Goal: Communication & Community: Share content

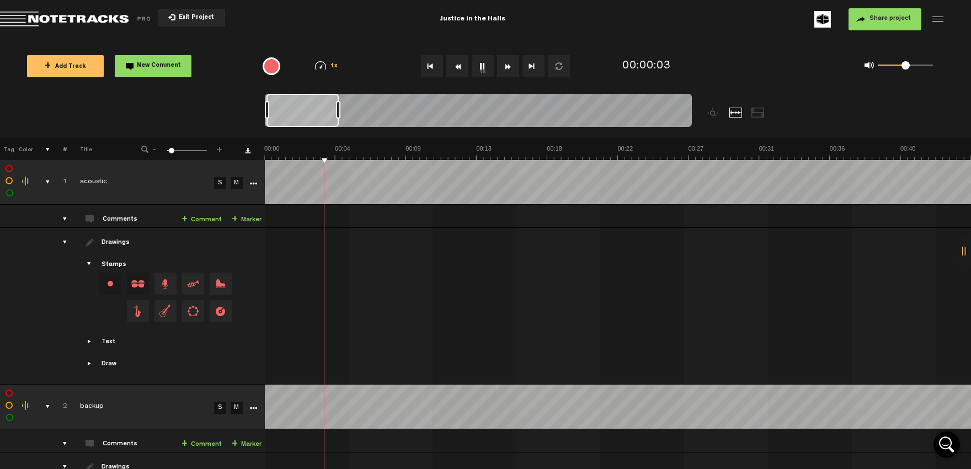
click at [47, 152] on th at bounding box center [41, 149] width 17 height 22
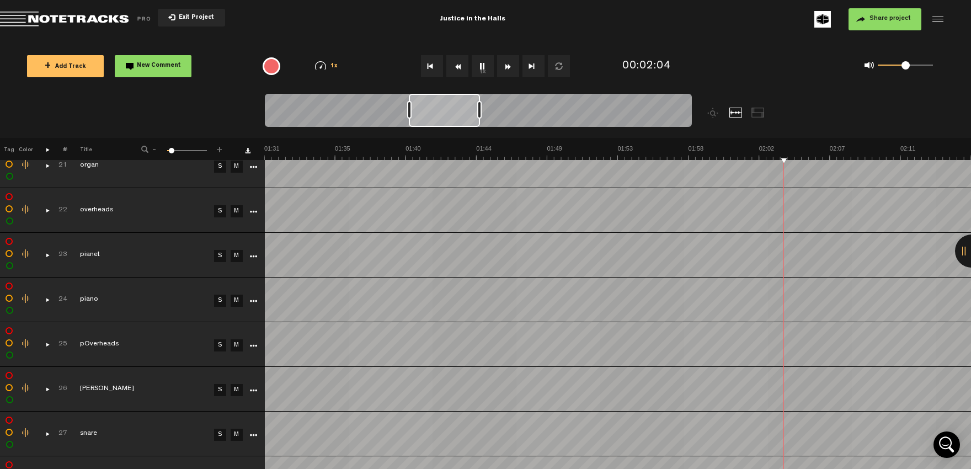
scroll to position [1083, 0]
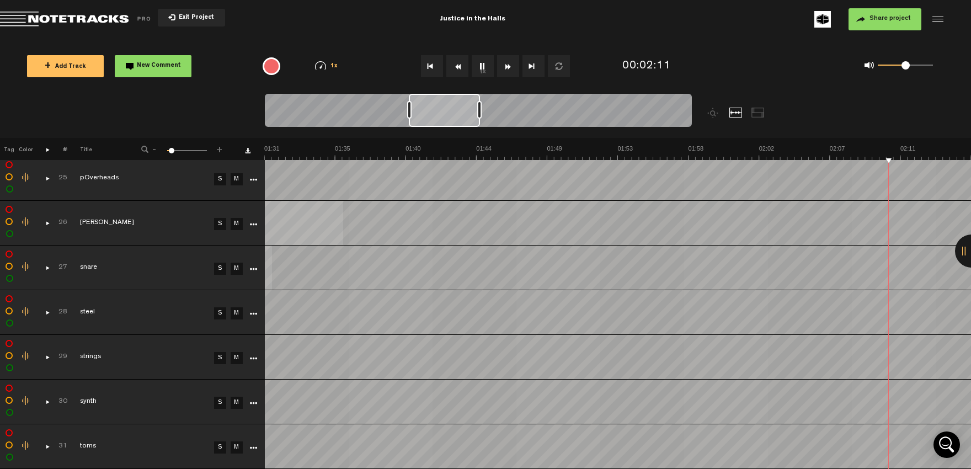
click at [146, 150] on span at bounding box center [144, 149] width 7 height 7
click at [144, 151] on span at bounding box center [144, 149] width 7 height 7
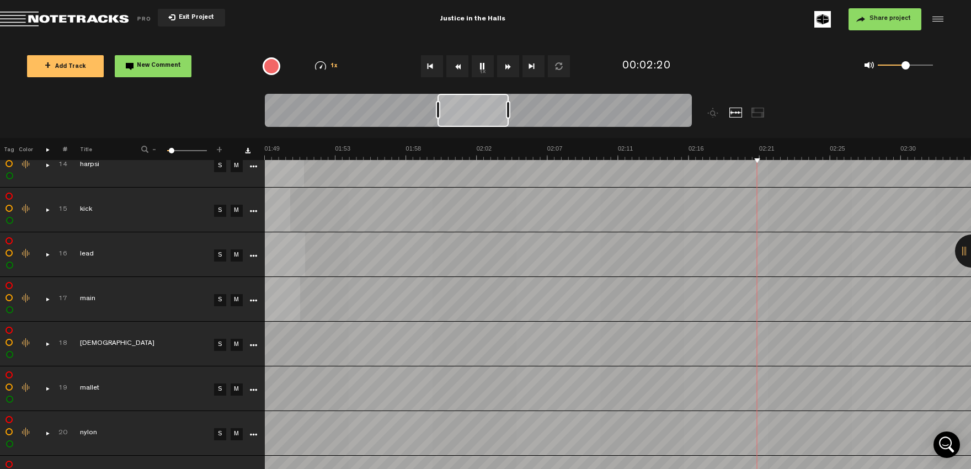
scroll to position [416, 0]
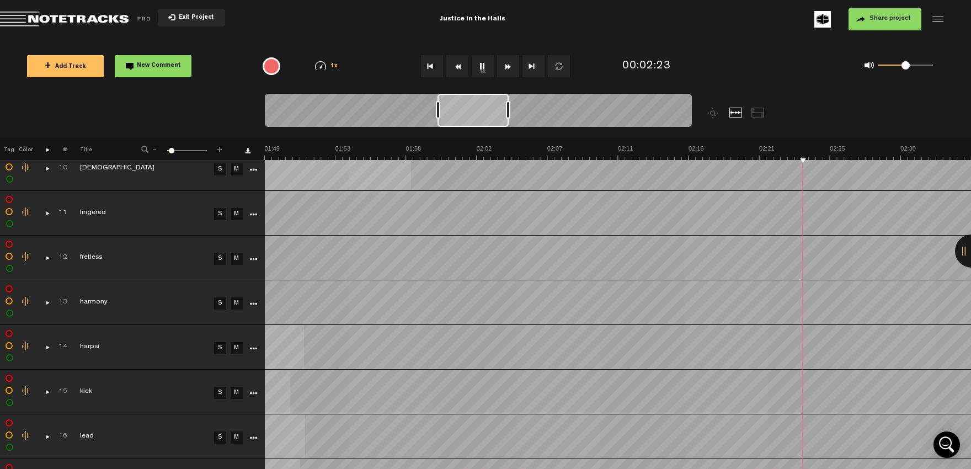
click at [84, 149] on th "Title" at bounding box center [96, 149] width 59 height 22
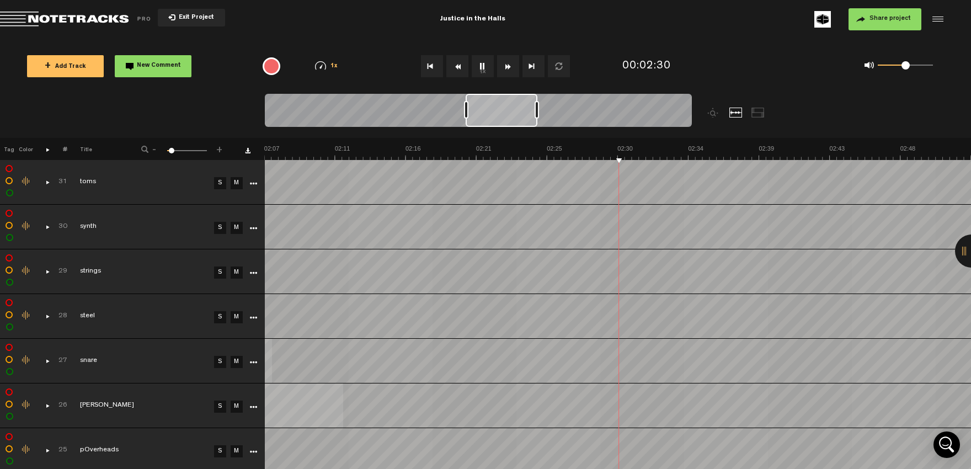
scroll to position [0, 1978]
click at [89, 151] on th "Title" at bounding box center [96, 149] width 59 height 22
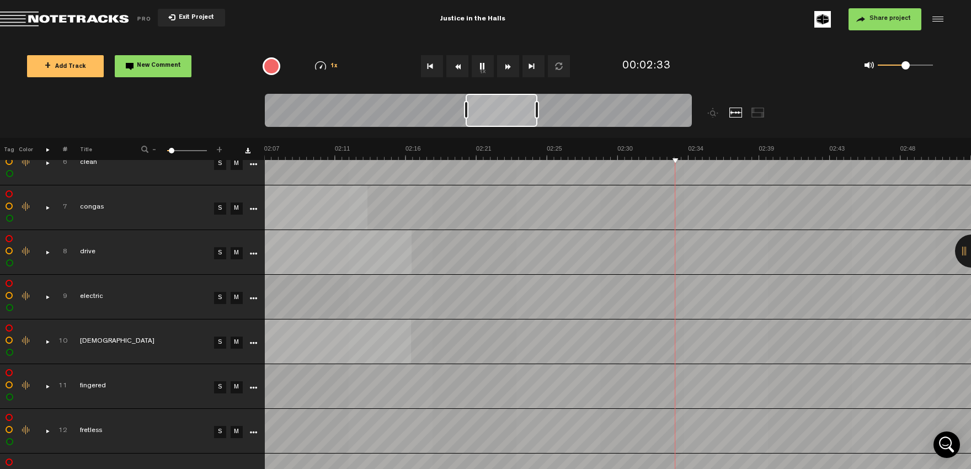
scroll to position [303, 0]
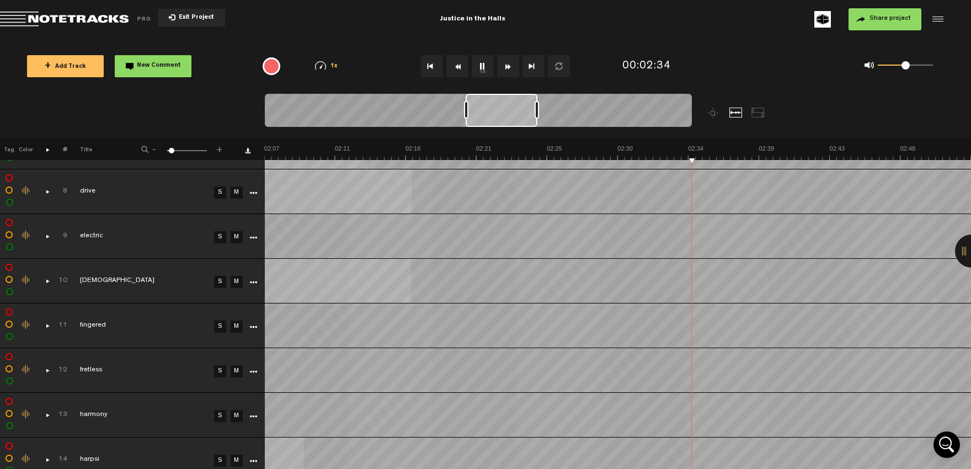
click at [148, 286] on div "Click to edit the title" at bounding box center [151, 281] width 143 height 11
click at [42, 296] on td at bounding box center [41, 281] width 17 height 45
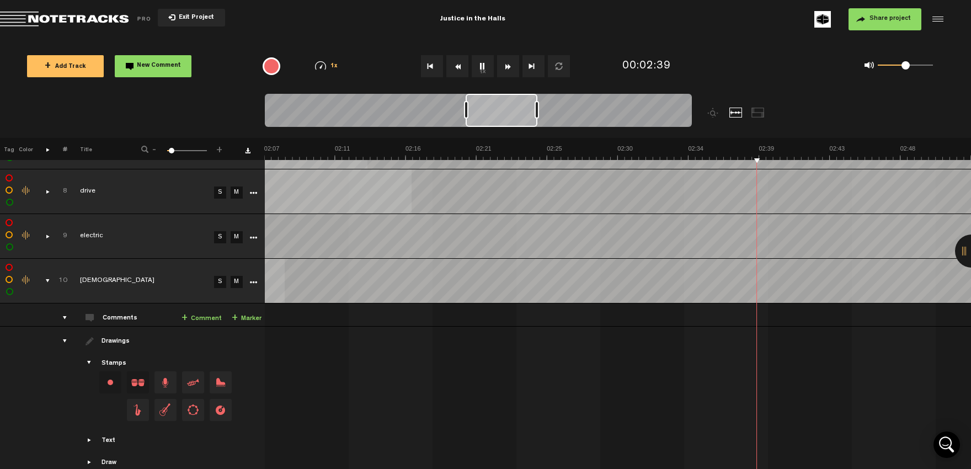
scroll to position [364, 0]
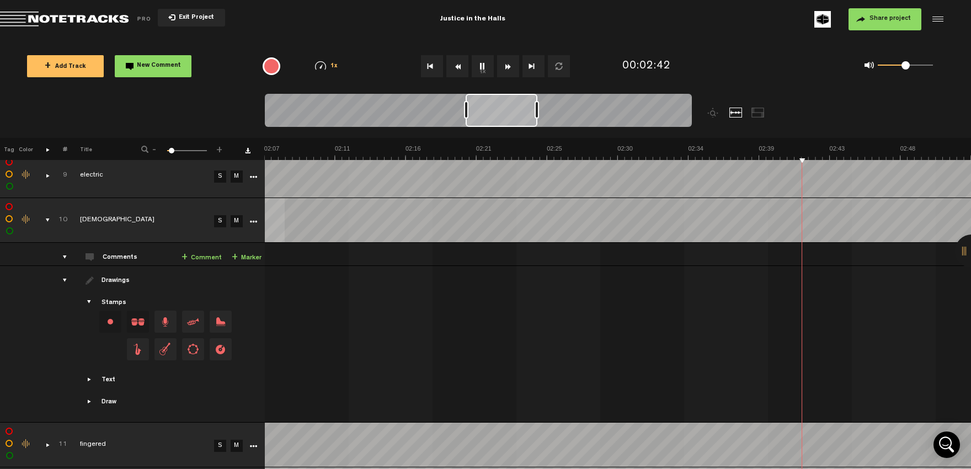
click at [255, 222] on icon "More" at bounding box center [253, 222] width 8 height 8
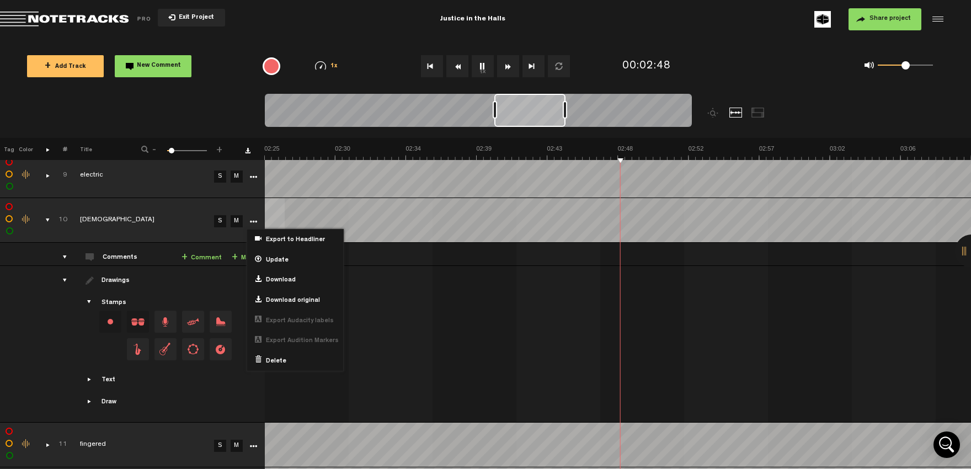
scroll to position [0, 2261]
click at [63, 221] on div "Click to change the order number" at bounding box center [60, 220] width 17 height 10
click at [109, 205] on td "completed [DEMOGRAPHIC_DATA]" at bounding box center [138, 220] width 143 height 45
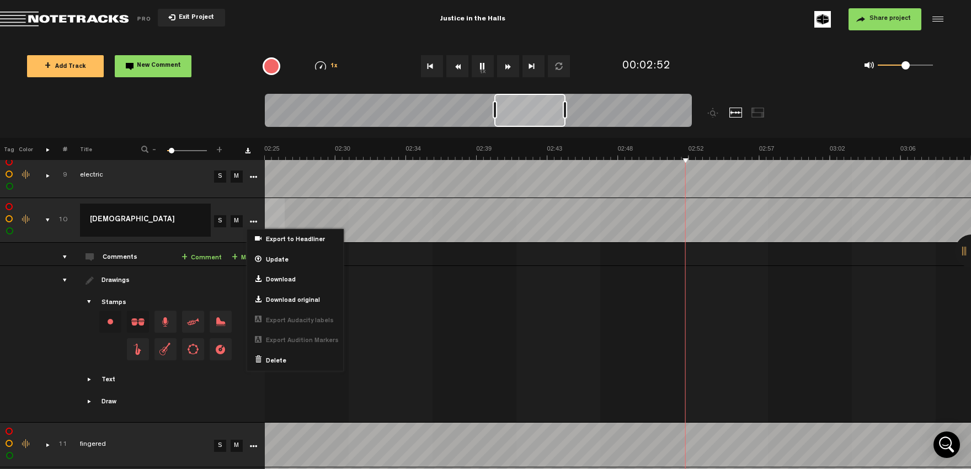
click at [31, 299] on td at bounding box center [25, 344] width 17 height 157
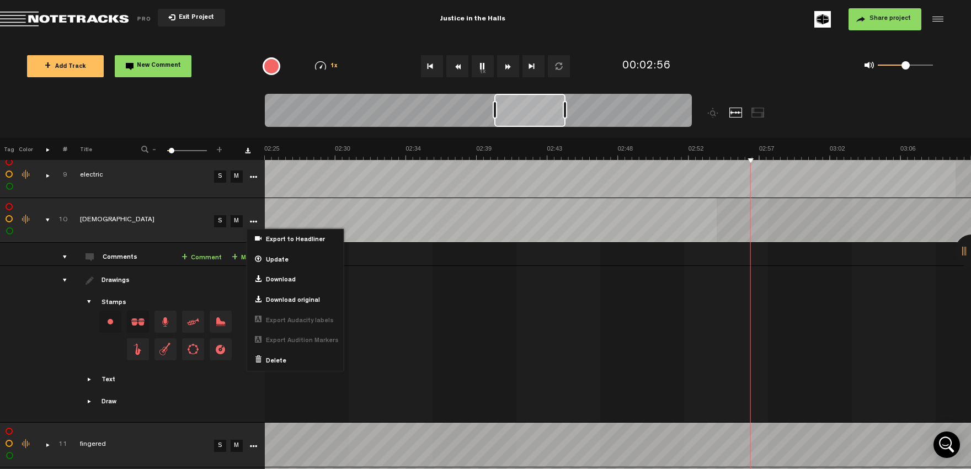
click at [967, 251] on div at bounding box center [971, 250] width 33 height 33
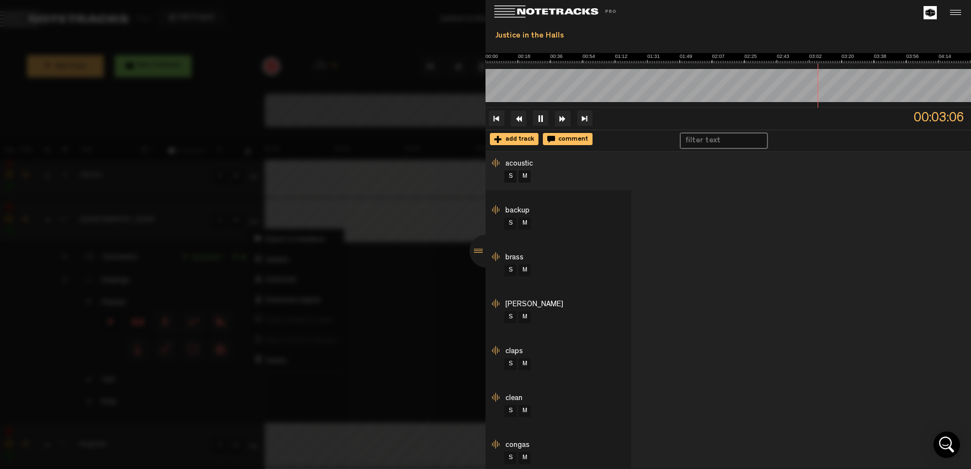
scroll to position [0, 2543]
click at [508, 137] on span "add track" at bounding box center [518, 139] width 32 height 7
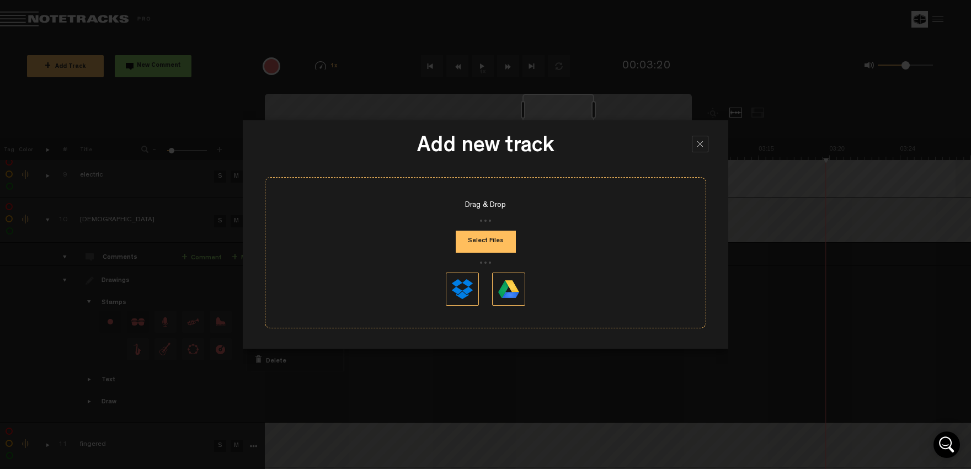
click at [704, 142] on div at bounding box center [700, 144] width 17 height 17
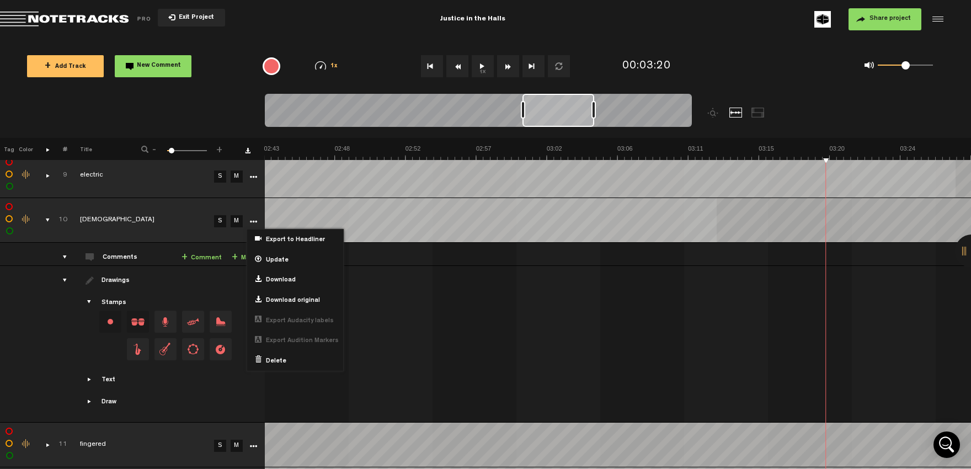
click at [480, 69] on button "1x" at bounding box center [483, 66] width 22 height 22
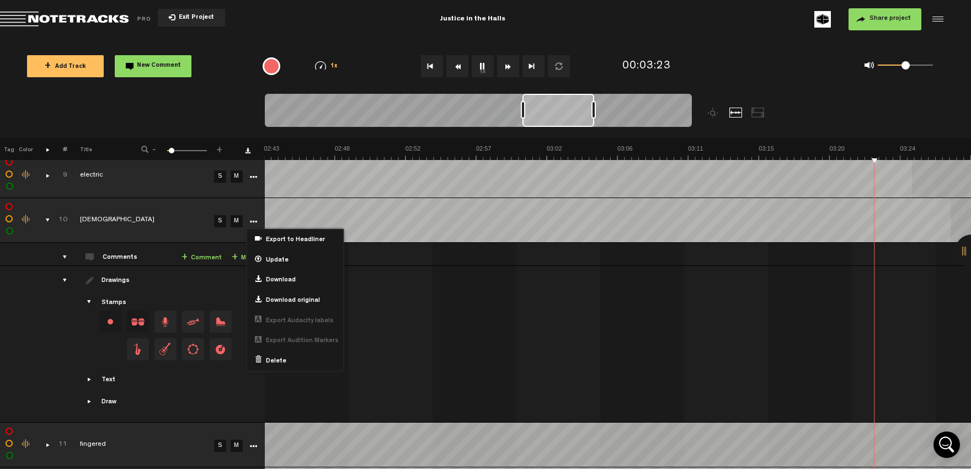
click at [968, 249] on div at bounding box center [971, 250] width 33 height 33
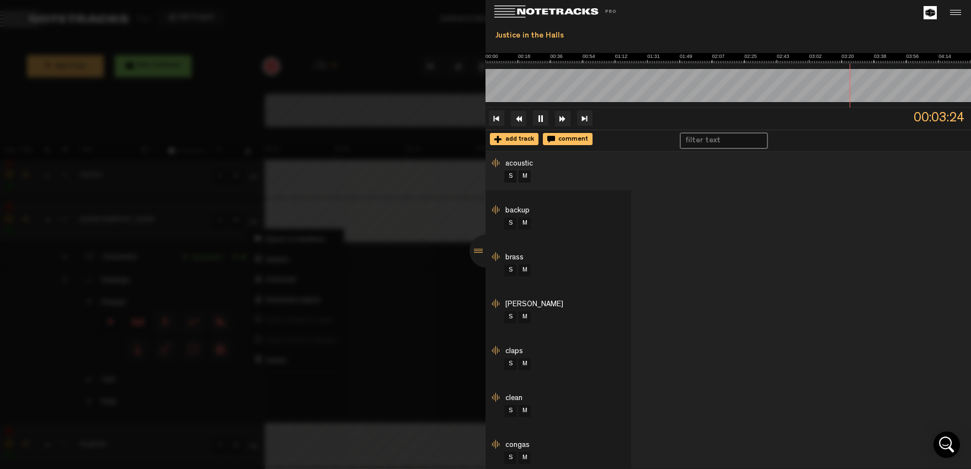
scroll to position [0, 2826]
click at [577, 210] on li "backup S M" at bounding box center [558, 218] width 146 height 39
click at [549, 221] on div "S M" at bounding box center [567, 223] width 128 height 14
click at [508, 207] on span "backup" at bounding box center [517, 211] width 24 height 8
click at [513, 248] on li "brass S M" at bounding box center [558, 264] width 146 height 39
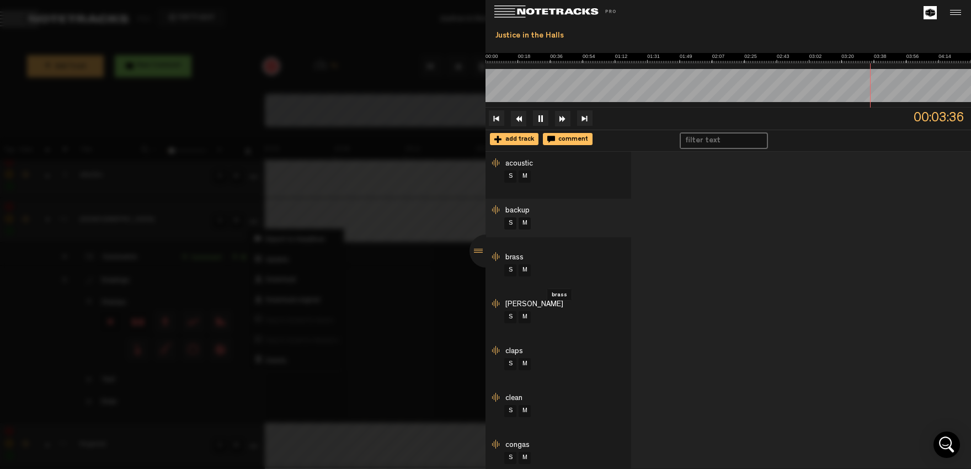
click at [509, 257] on span "brass" at bounding box center [514, 258] width 18 height 8
click at [516, 308] on span "[PERSON_NAME]" at bounding box center [534, 305] width 58 height 8
click at [519, 355] on span "claps" at bounding box center [514, 351] width 18 height 8
click at [520, 307] on span "[PERSON_NAME]" at bounding box center [534, 305] width 58 height 8
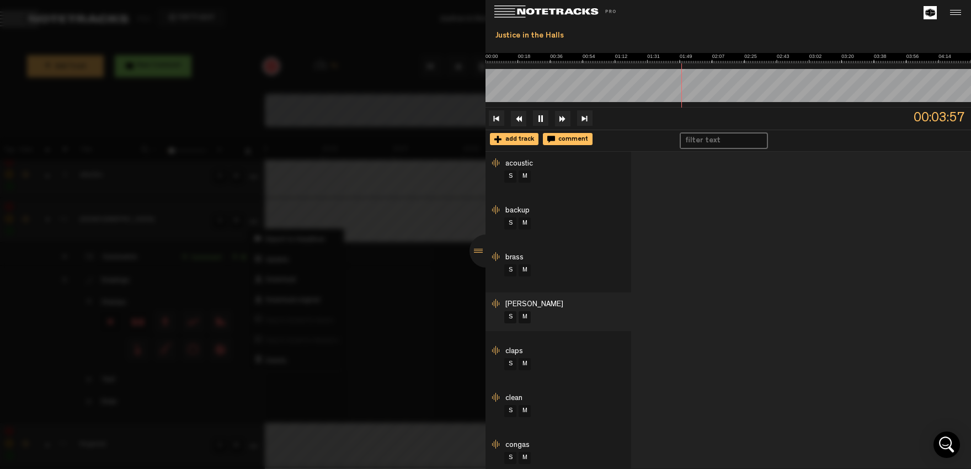
scroll to position [0, 3403]
click at [505, 317] on link "S" at bounding box center [510, 317] width 12 height 12
click at [492, 122] on button at bounding box center [496, 117] width 15 height 15
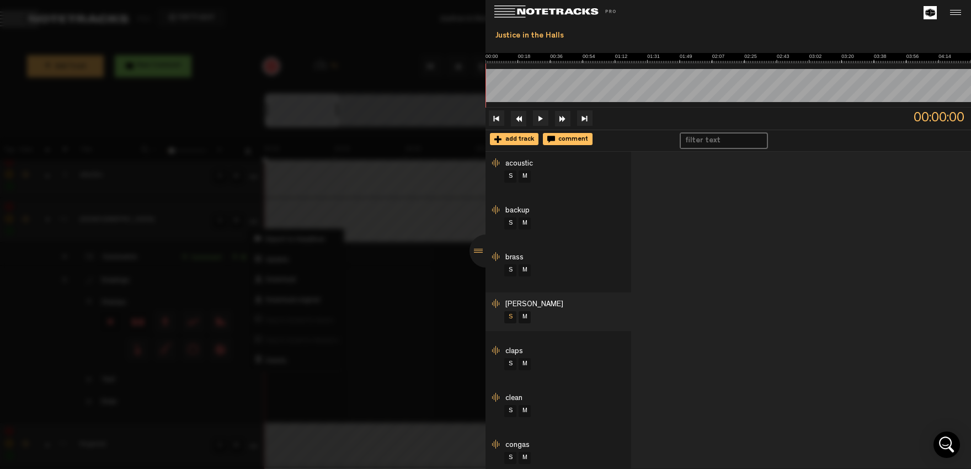
click at [471, 249] on div at bounding box center [485, 250] width 33 height 33
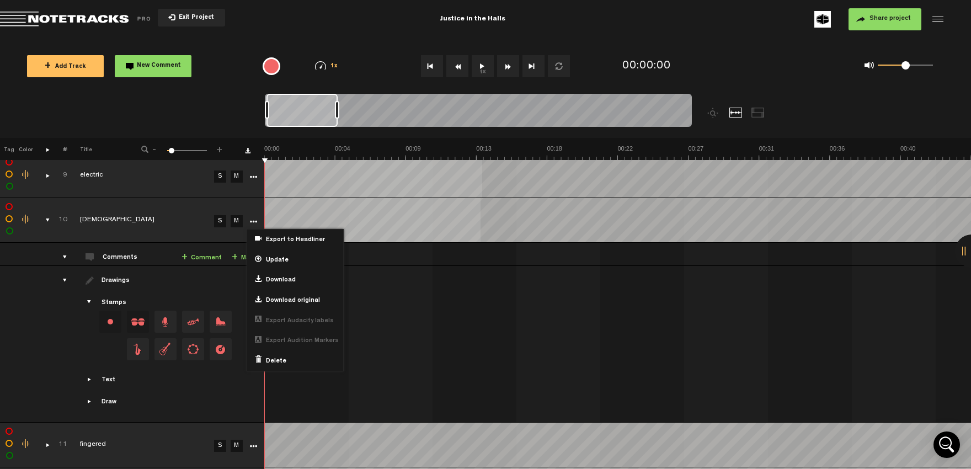
click at [486, 64] on button "1x" at bounding box center [483, 66] width 22 height 22
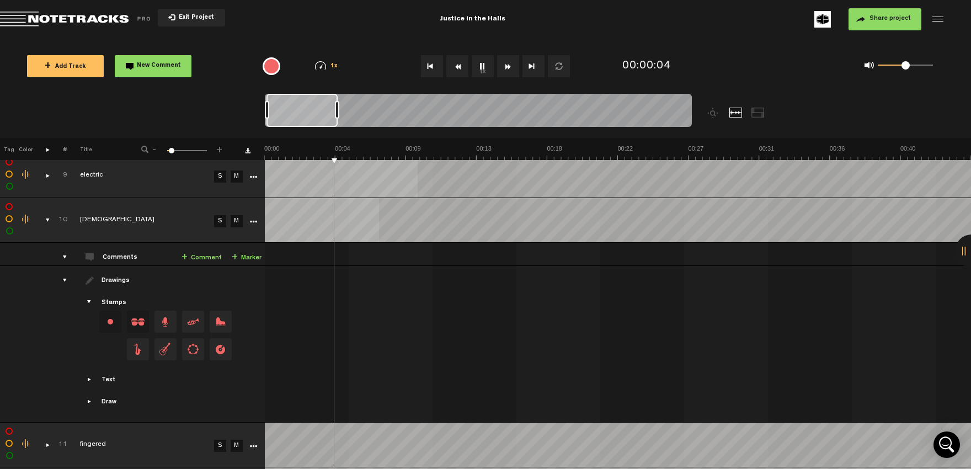
click at [151, 229] on td "completed [DEMOGRAPHIC_DATA]" at bounding box center [138, 220] width 143 height 45
click at [46, 218] on div "comments, stamps & drawings" at bounding box center [43, 220] width 17 height 11
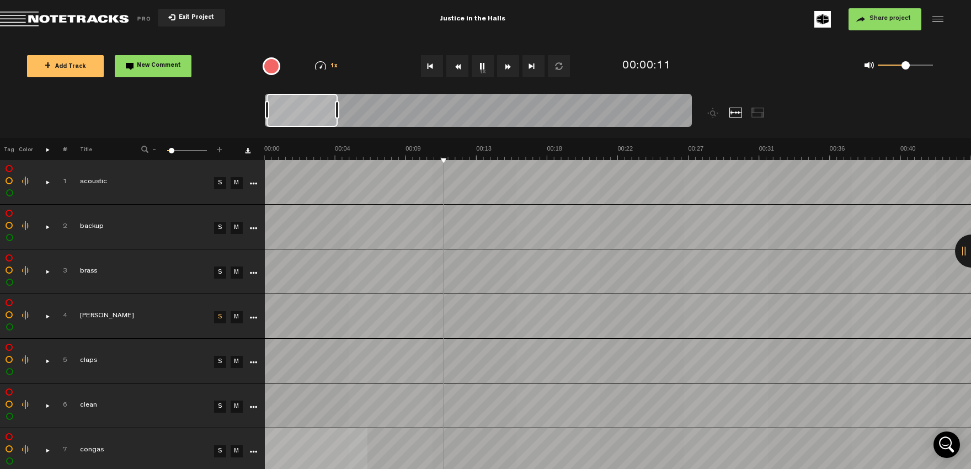
click at [224, 315] on link "S" at bounding box center [220, 317] width 12 height 12
click at [252, 152] on th at bounding box center [251, 149] width 28 height 22
click at [245, 147] on th at bounding box center [251, 149] width 28 height 22
click at [241, 117] on nt-zoom-navigation-bar at bounding box center [485, 116] width 971 height 44
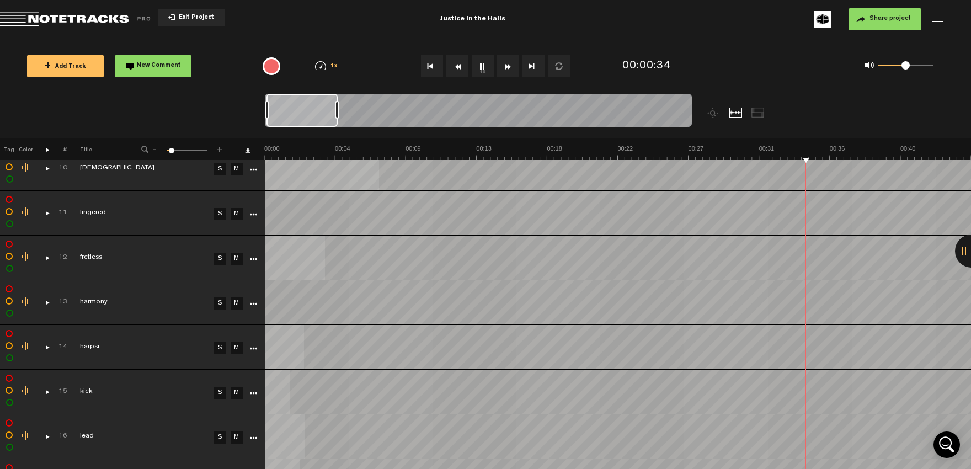
scroll to position [355, 0]
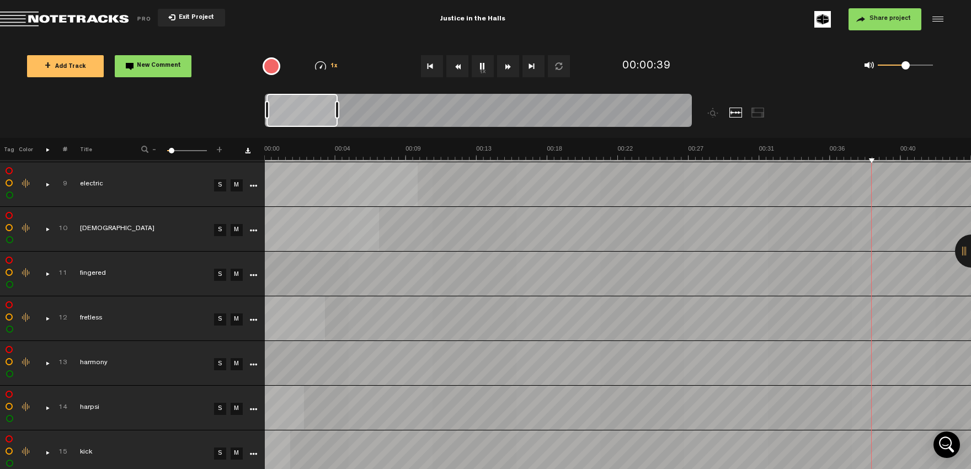
click at [252, 228] on icon "More" at bounding box center [253, 231] width 8 height 8
click at [254, 231] on icon "More" at bounding box center [253, 231] width 8 height 8
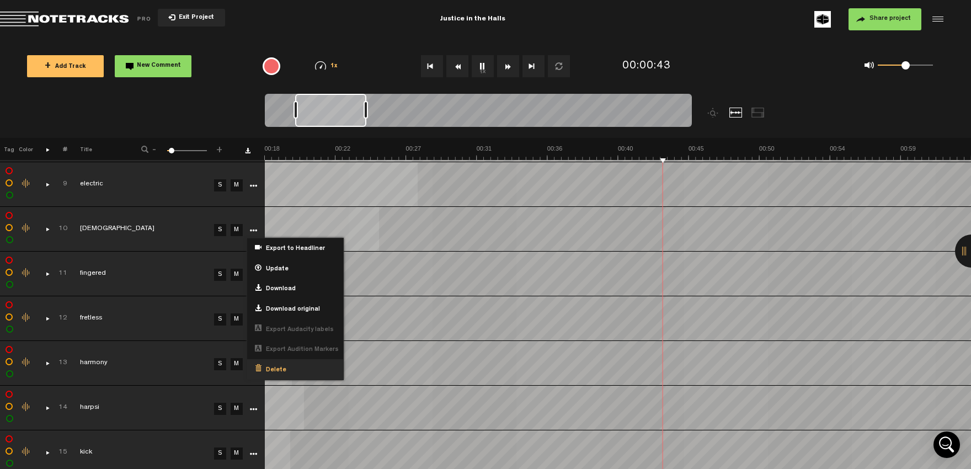
click at [270, 369] on span "Delete" at bounding box center [273, 370] width 25 height 9
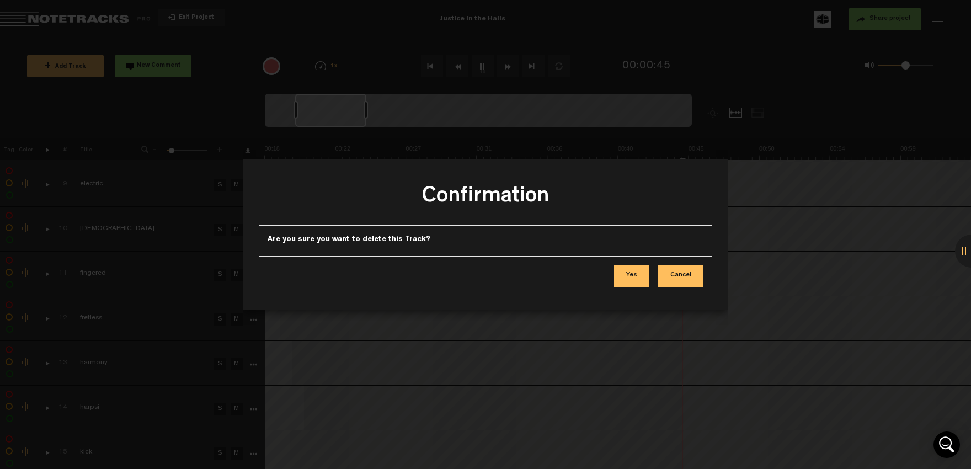
click at [631, 279] on button "Yes" at bounding box center [631, 276] width 35 height 22
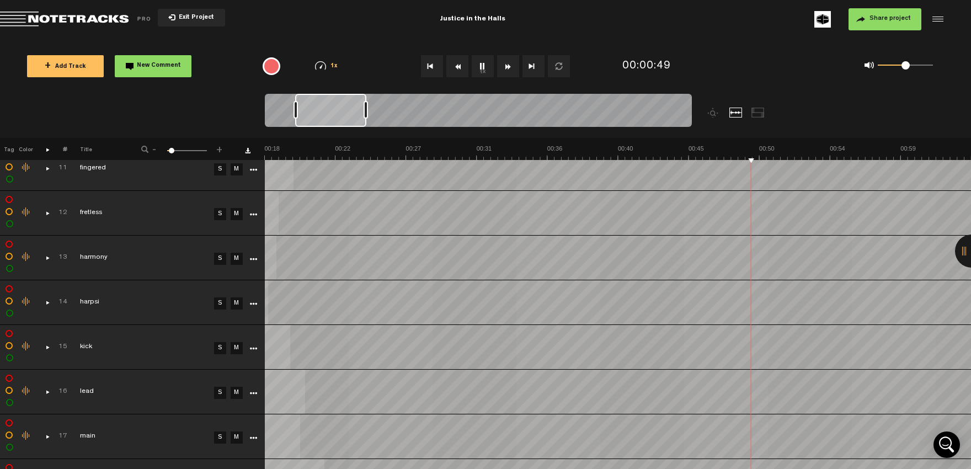
scroll to position [476, 0]
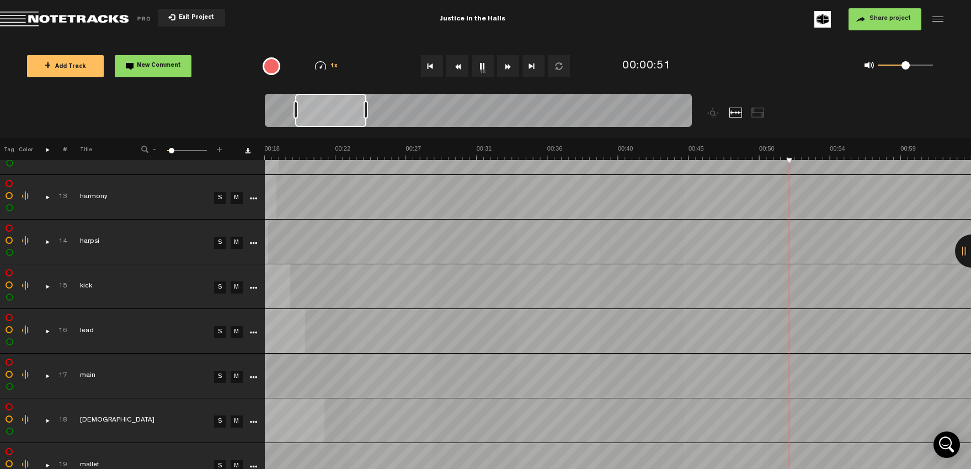
click at [253, 376] on icon "More" at bounding box center [253, 377] width 8 height 8
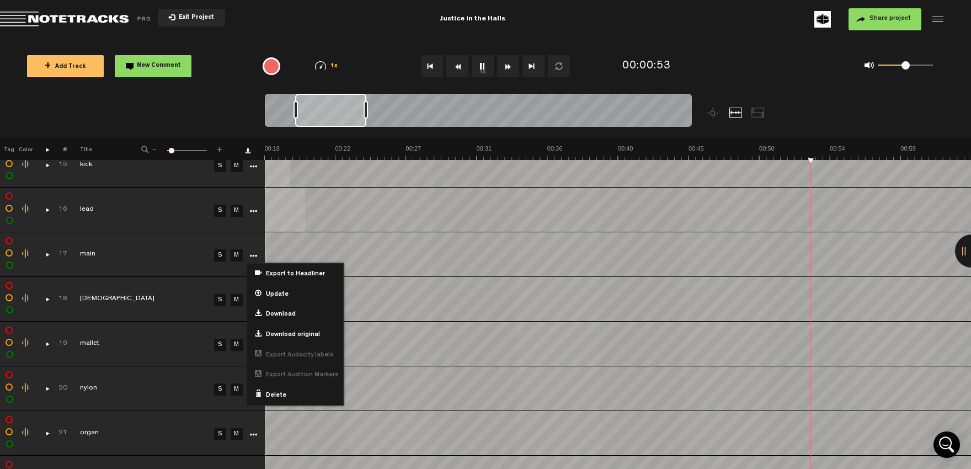
scroll to position [658, 0]
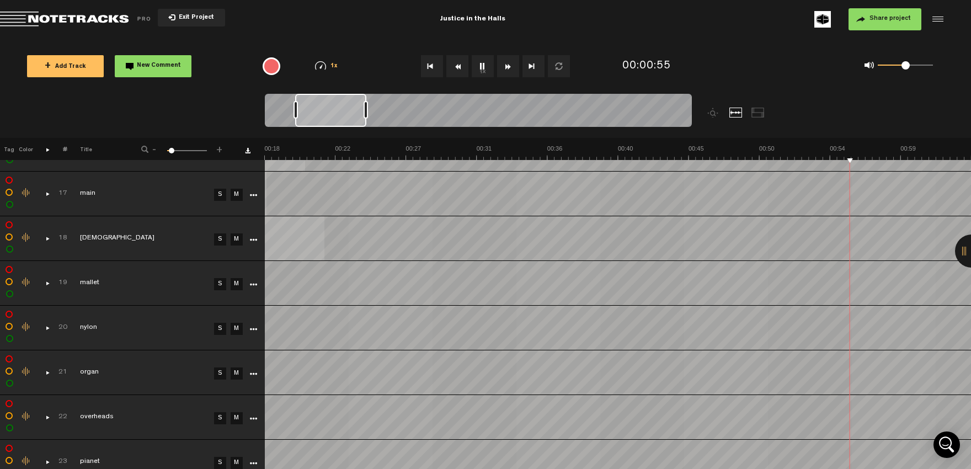
click at [251, 240] on icon "More" at bounding box center [253, 240] width 8 height 8
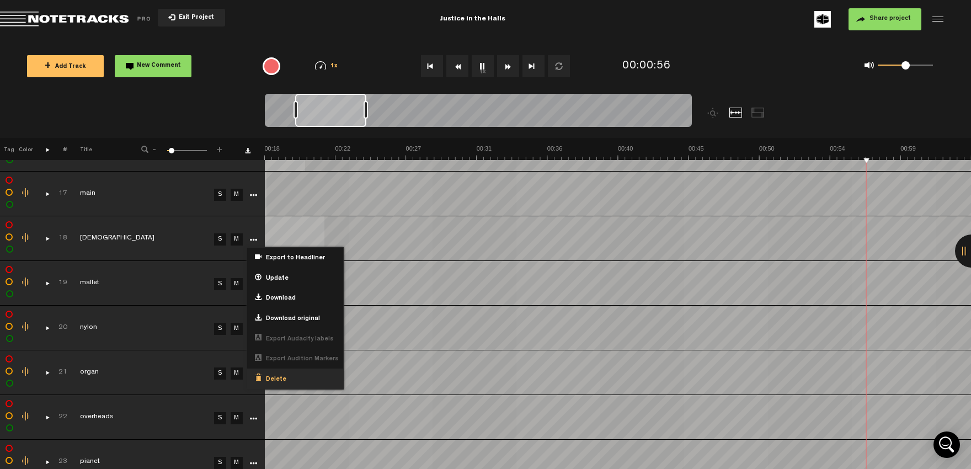
click at [269, 375] on span "Delete" at bounding box center [273, 379] width 25 height 9
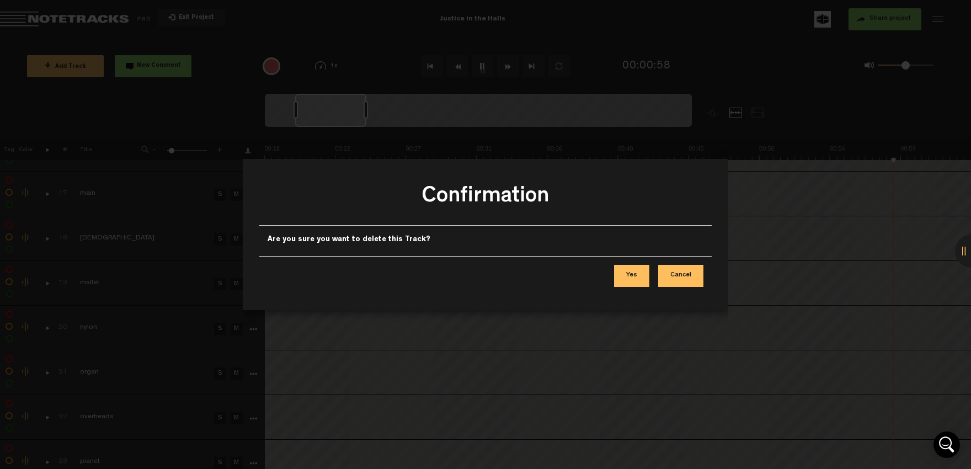
click at [632, 272] on button "Yes" at bounding box center [631, 276] width 35 height 22
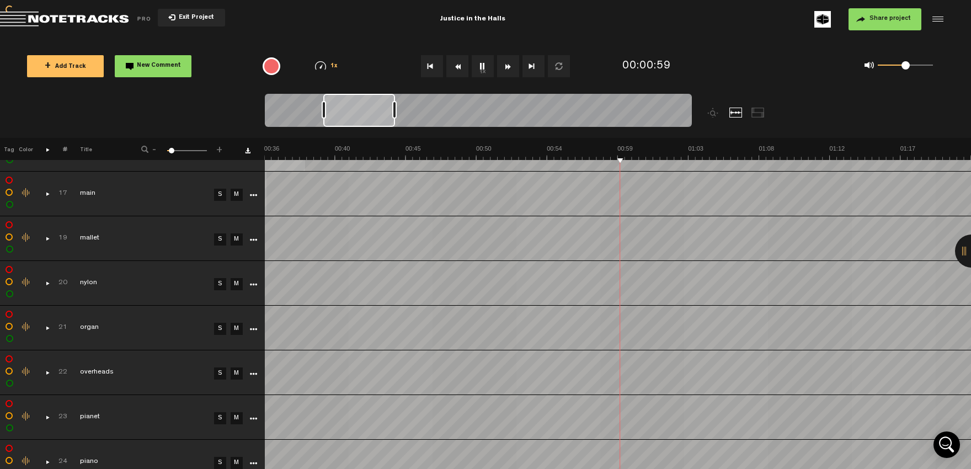
scroll to position [0, 565]
click at [250, 195] on icon "More" at bounding box center [253, 195] width 8 height 8
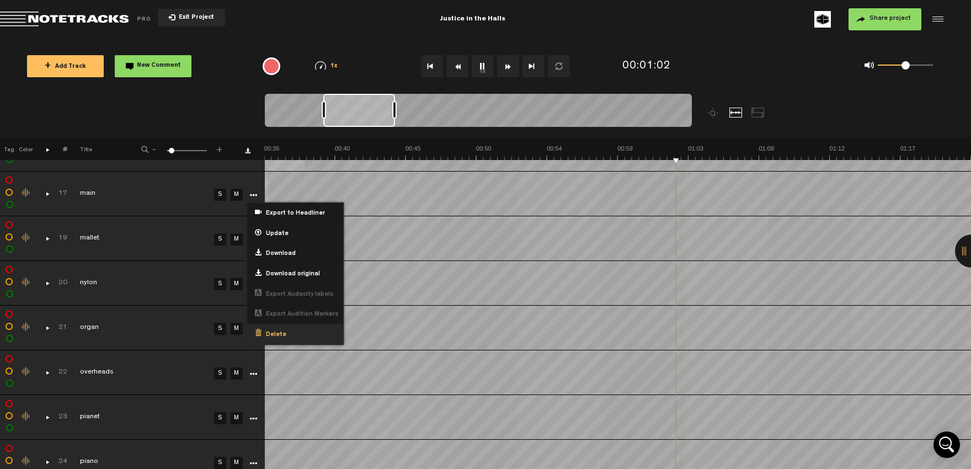
click at [289, 328] on div "Delete" at bounding box center [295, 334] width 96 height 20
click at [271, 330] on span "Delete" at bounding box center [273, 334] width 25 height 9
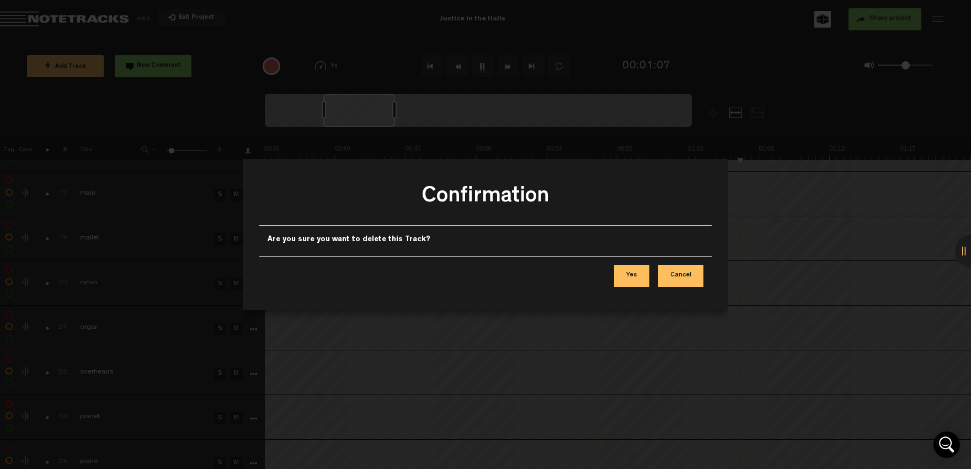
click at [627, 275] on button "Yes" at bounding box center [631, 276] width 35 height 22
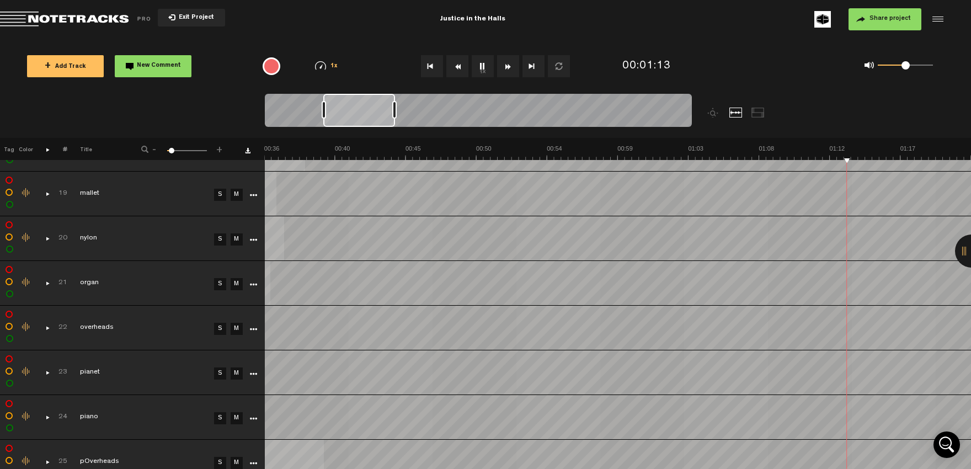
scroll to position [537, 0]
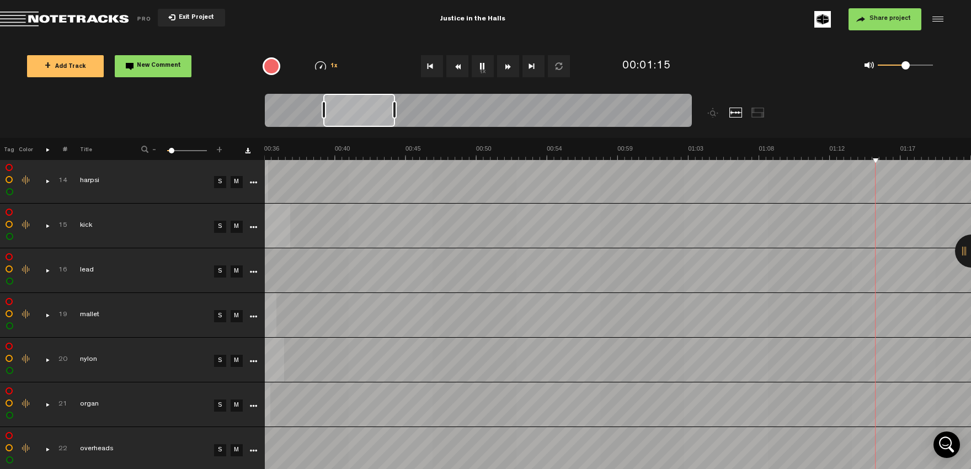
click at [253, 269] on icon "More" at bounding box center [253, 272] width 8 height 8
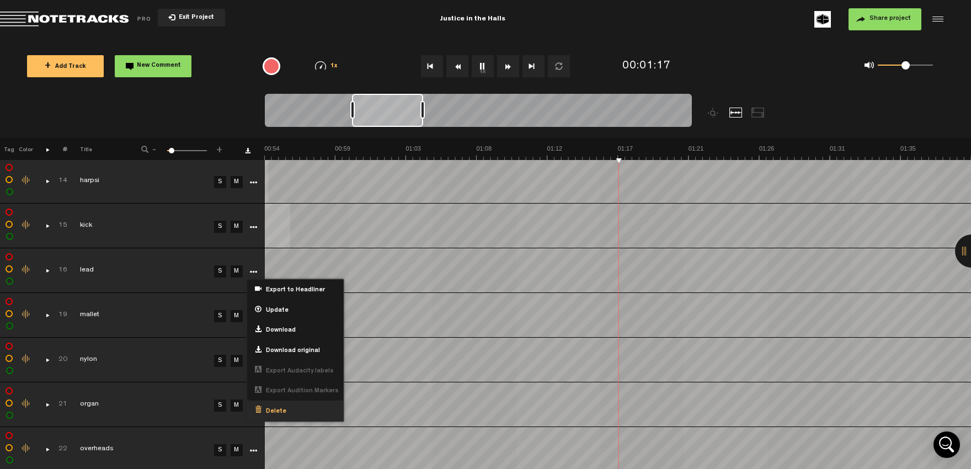
scroll to position [0, 848]
click at [265, 407] on span "Delete" at bounding box center [273, 411] width 25 height 9
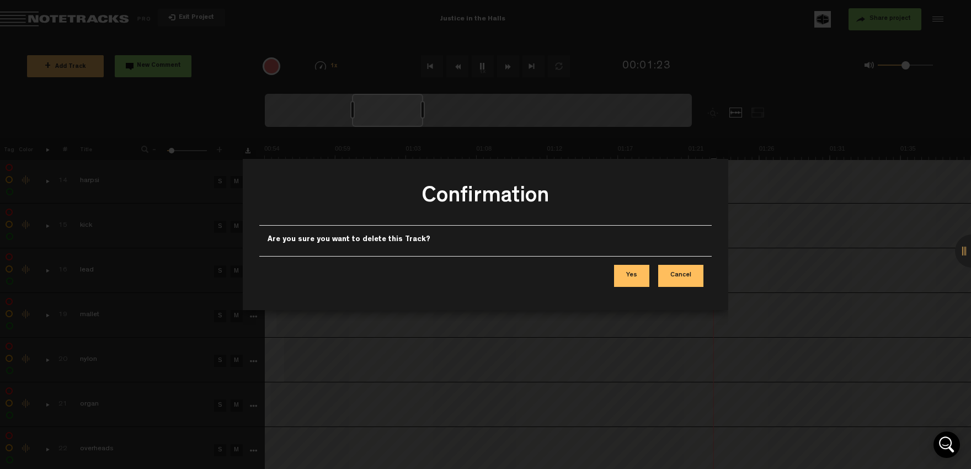
click at [633, 274] on button "Yes" at bounding box center [631, 276] width 35 height 22
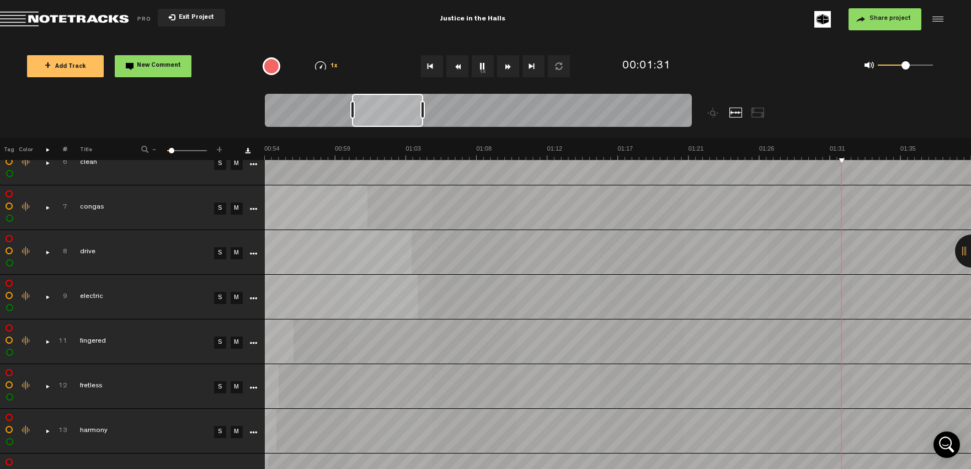
scroll to position [303, 0]
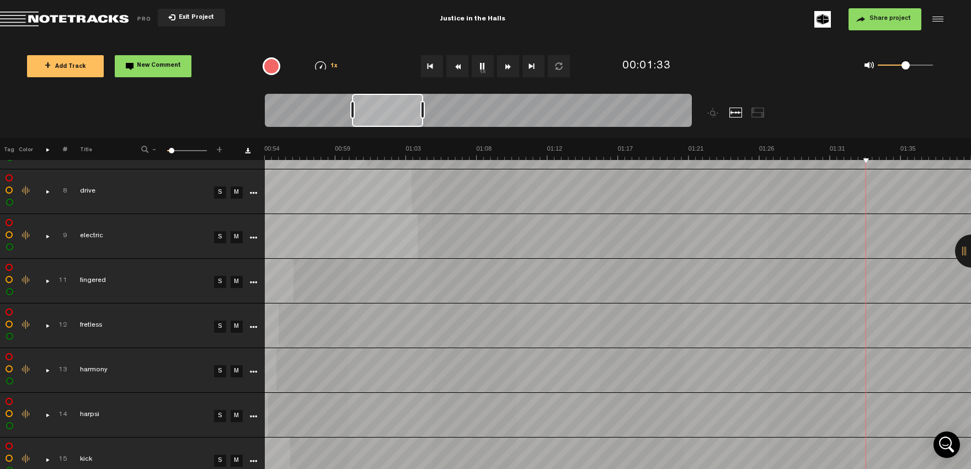
click at [252, 369] on icon "More" at bounding box center [253, 372] width 8 height 8
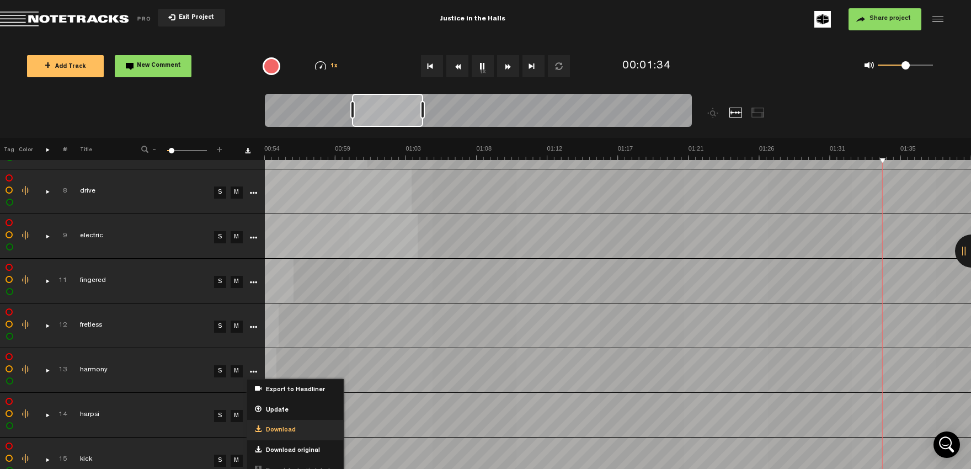
scroll to position [425, 0]
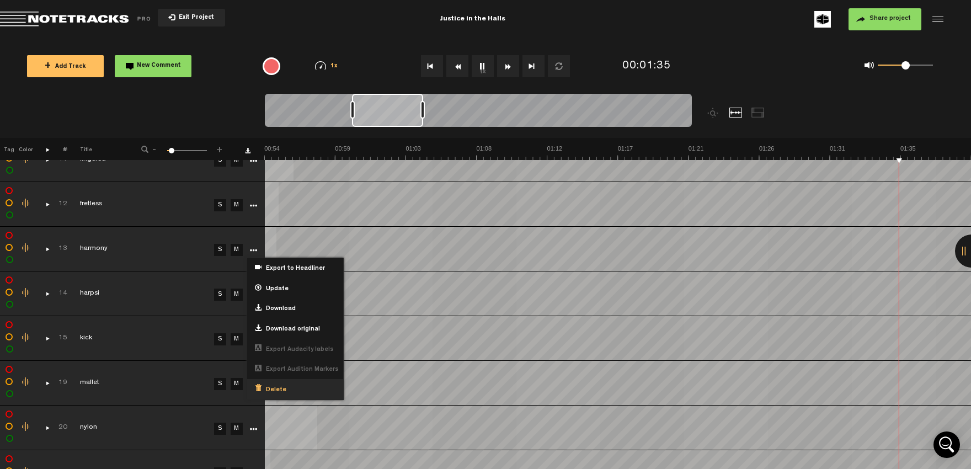
click at [266, 385] on span "Delete" at bounding box center [273, 389] width 25 height 9
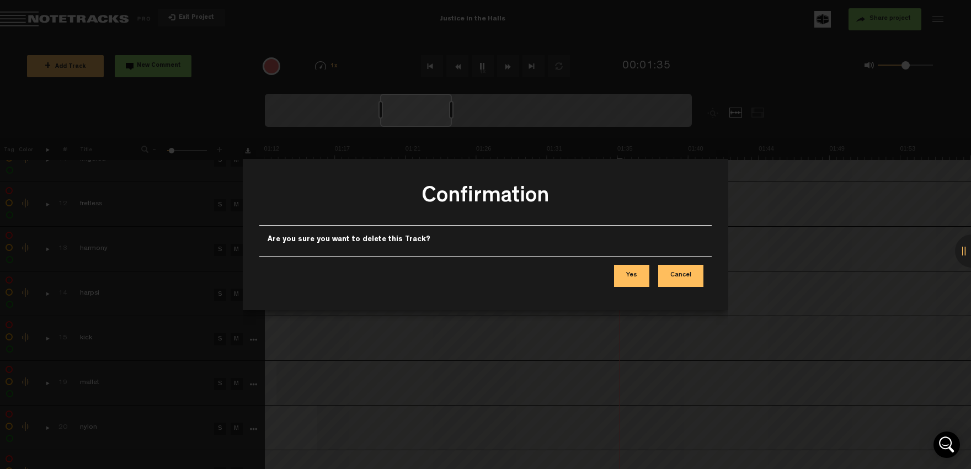
scroll to position [0, 1130]
click at [636, 280] on button "Yes" at bounding box center [631, 276] width 35 height 22
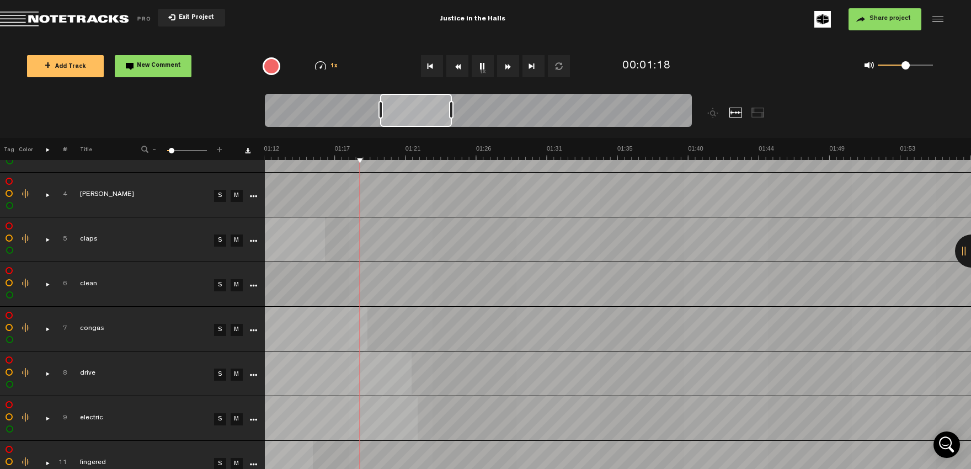
scroll to position [0, 0]
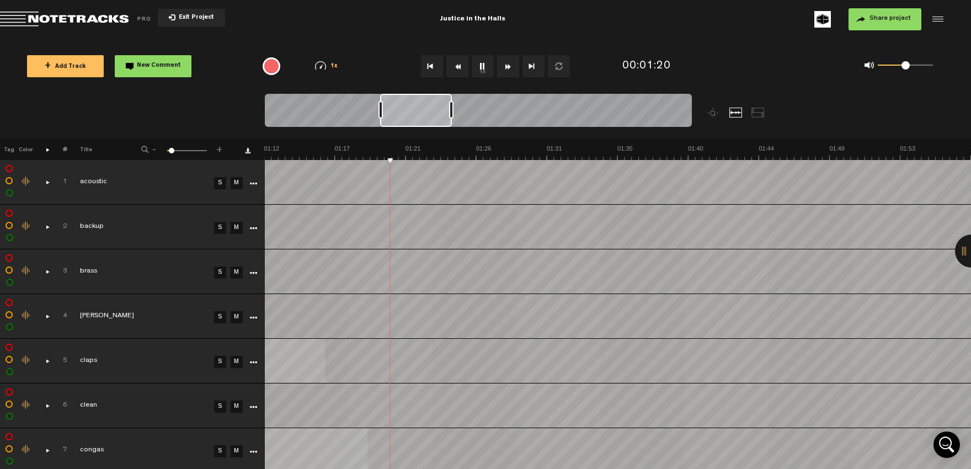
click at [257, 228] on link "More" at bounding box center [253, 227] width 10 height 10
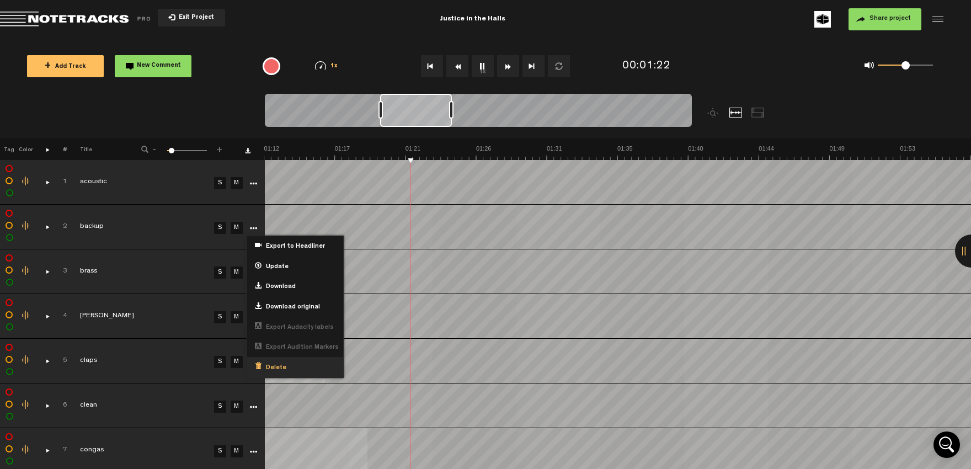
click at [270, 367] on span "Delete" at bounding box center [273, 367] width 25 height 9
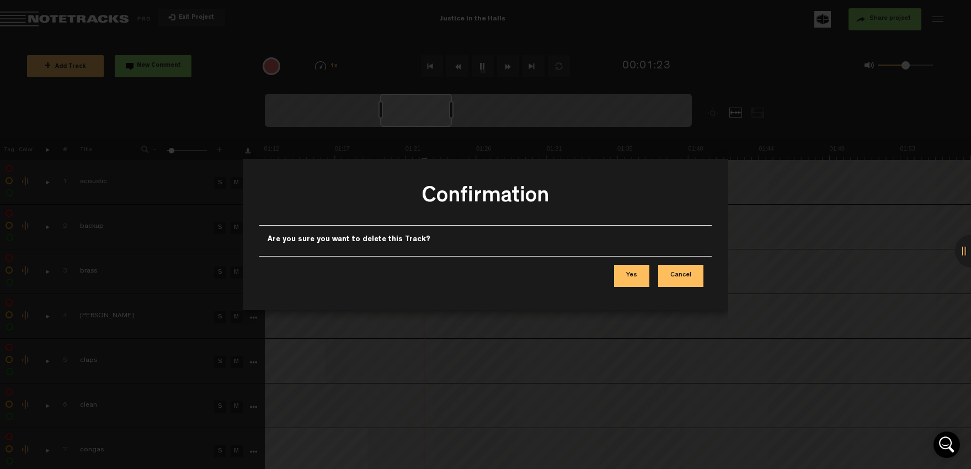
click at [634, 282] on button "Yes" at bounding box center [631, 276] width 35 height 22
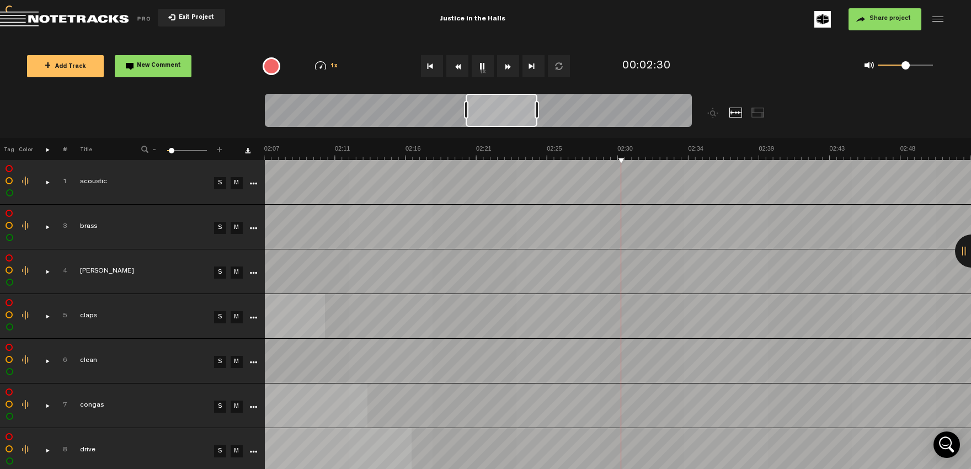
scroll to position [0, 1978]
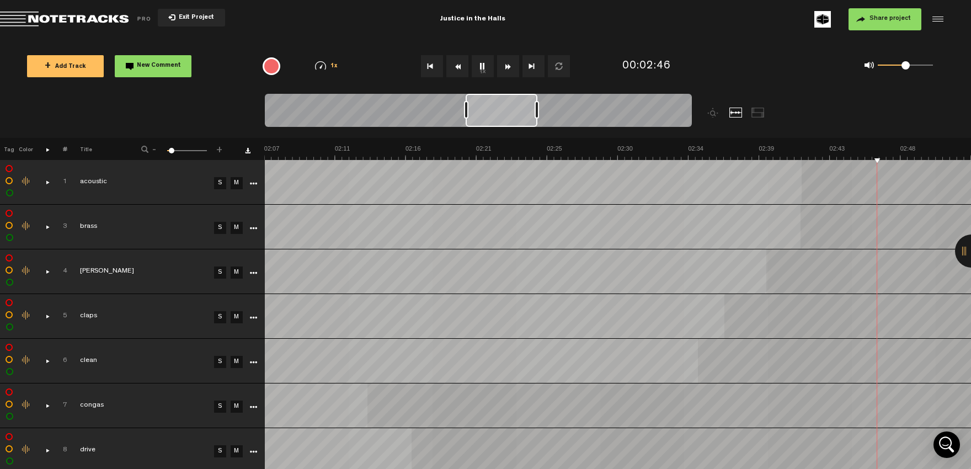
click at [452, 65] on button "Rewind" at bounding box center [457, 66] width 22 height 22
click at [433, 66] on button "Go to beginning" at bounding box center [432, 66] width 22 height 22
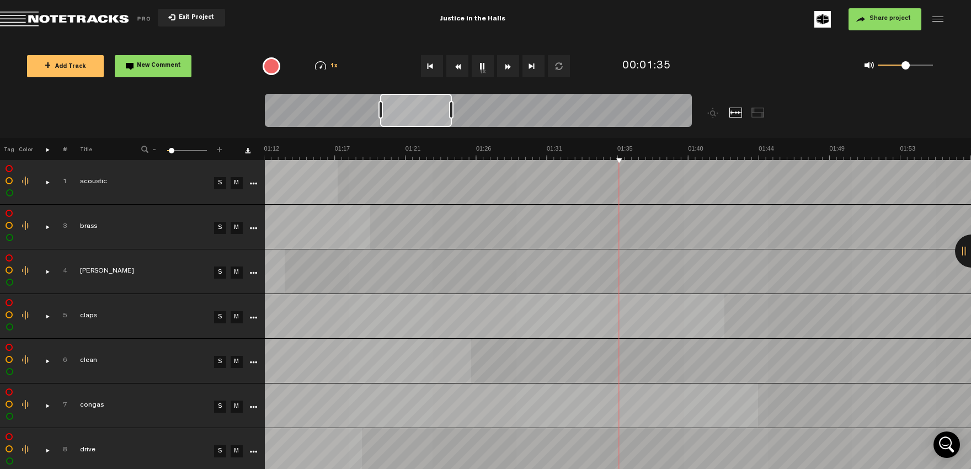
scroll to position [0, 1130]
click at [883, 19] on span "Share project" at bounding box center [889, 18] width 41 height 7
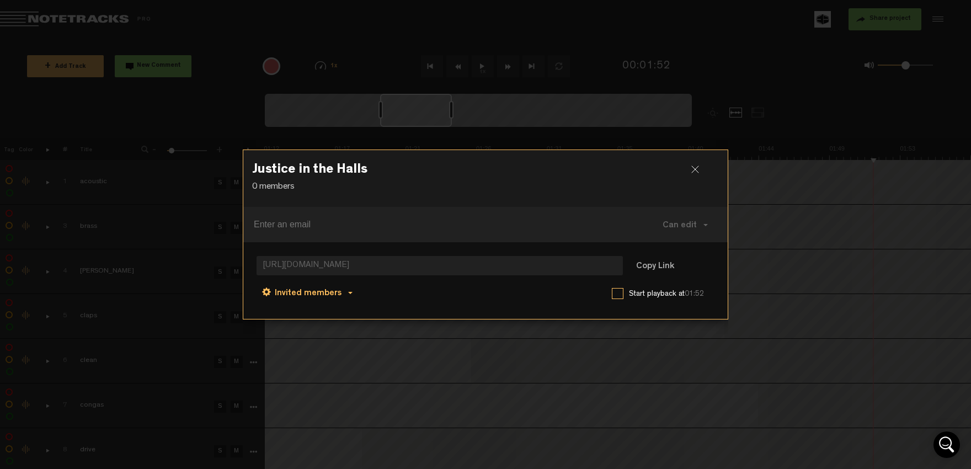
click at [344, 290] on button "Invited members" at bounding box center [306, 292] width 101 height 26
click at [311, 297] on link "Anyone" at bounding box center [309, 294] width 84 height 16
click at [705, 228] on button "Can edit" at bounding box center [684, 224] width 67 height 26
click at [694, 277] on link "Can view" at bounding box center [688, 276] width 74 height 16
click at [664, 267] on button "Copy Link" at bounding box center [655, 266] width 60 height 22
